Goal: Information Seeking & Learning: Learn about a topic

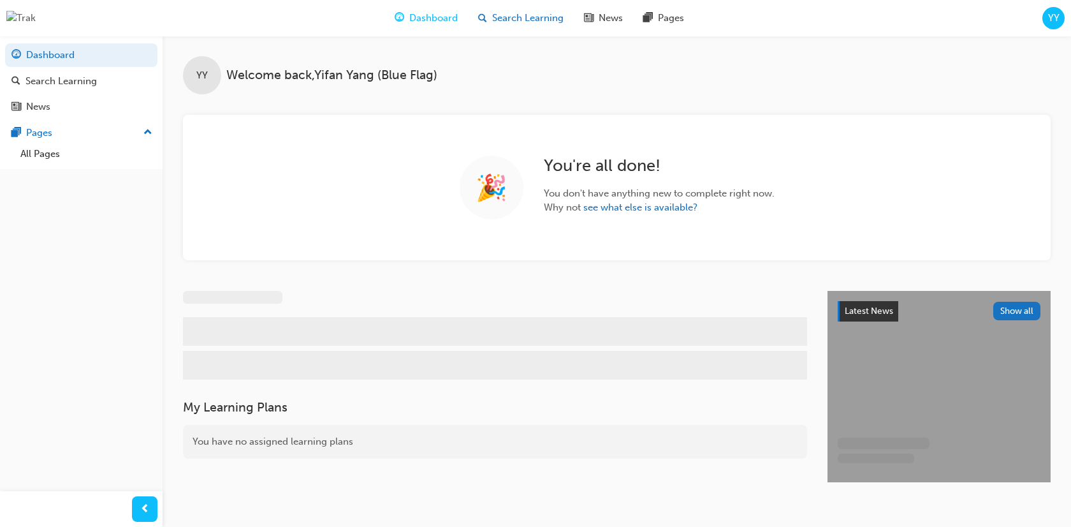
click at [530, 22] on span "Search Learning" at bounding box center [527, 18] width 71 height 15
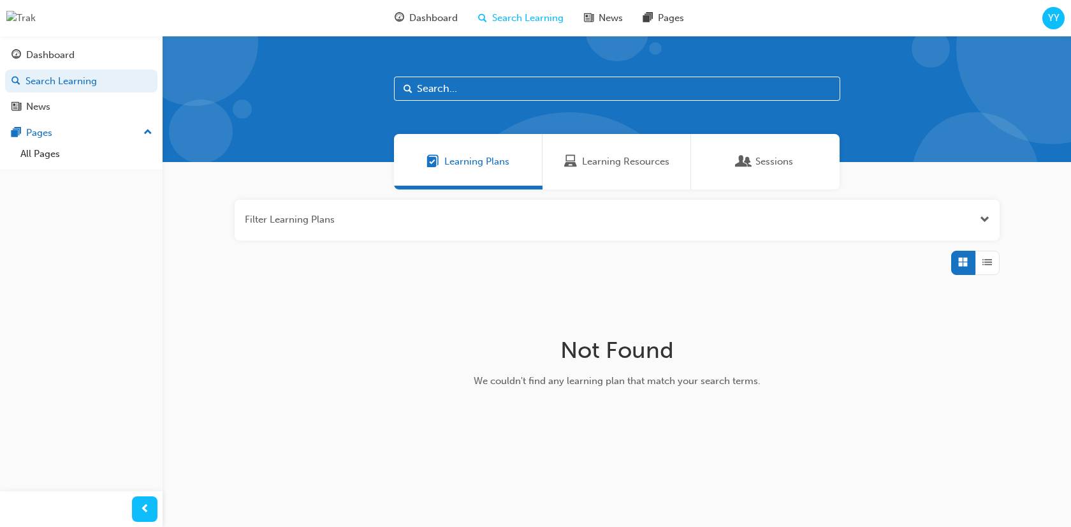
click at [632, 157] on span "Learning Resources" at bounding box center [625, 161] width 87 height 15
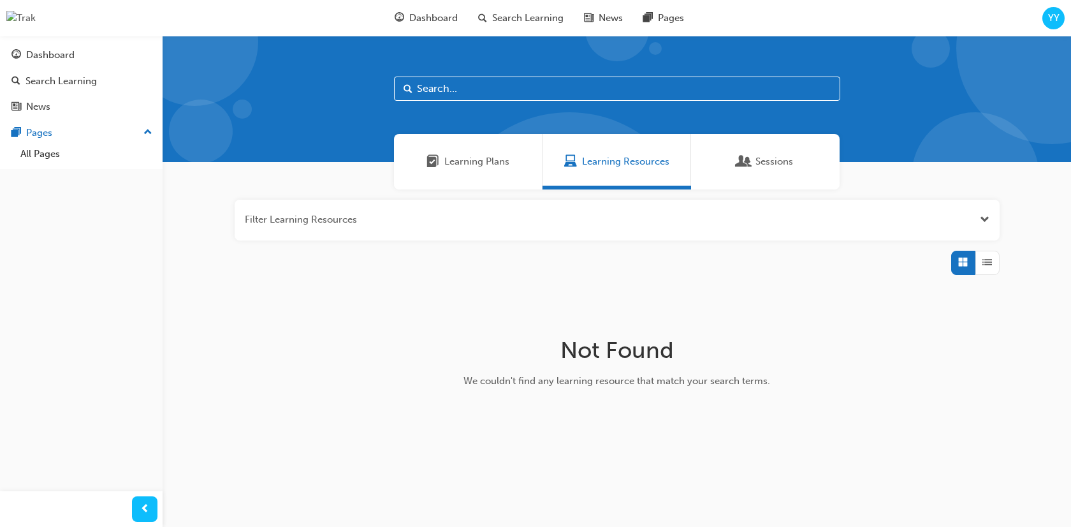
click at [474, 165] on span "Learning Plans" at bounding box center [476, 161] width 65 height 15
